Goal: Task Accomplishment & Management: Use online tool/utility

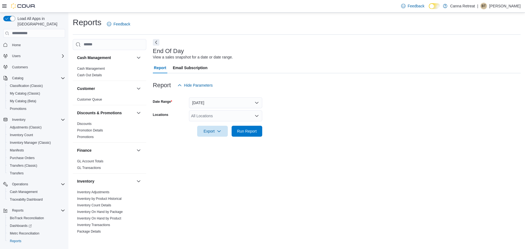
click at [251, 123] on div at bounding box center [337, 123] width 368 height 4
drag, startPoint x: 251, startPoint y: 128, endPoint x: 249, endPoint y: 124, distance: 4.9
click at [250, 126] on span "Run Report" at bounding box center [247, 131] width 24 height 11
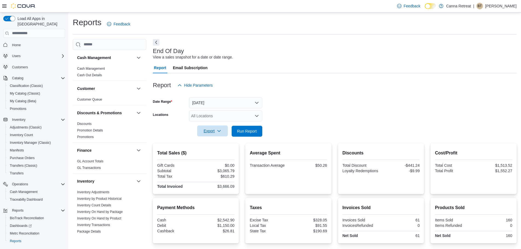
click at [208, 133] on span "Export" at bounding box center [213, 131] width 24 height 11
click at [215, 157] on button "Export to Pdf" at bounding box center [213, 153] width 31 height 11
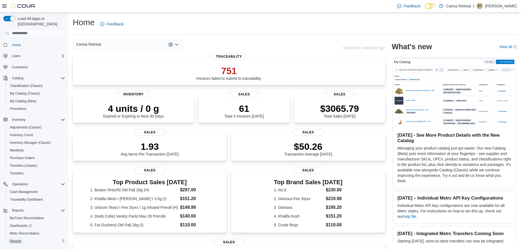
click at [22, 238] on link "Reports" at bounding box center [16, 241] width 16 height 7
